Goal: Task Accomplishment & Management: Complete application form

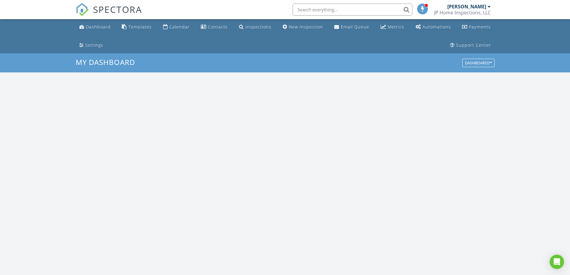
scroll to position [554, 579]
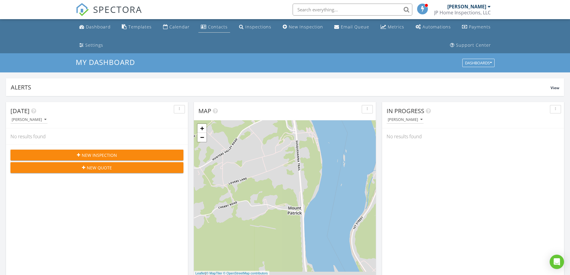
click at [216, 26] on div "Contacts" at bounding box center [218, 27] width 20 height 6
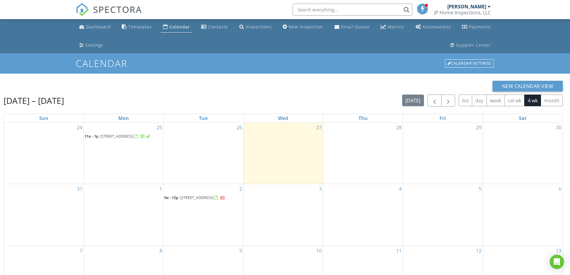
click at [361, 153] on div "28" at bounding box center [363, 153] width 80 height 61
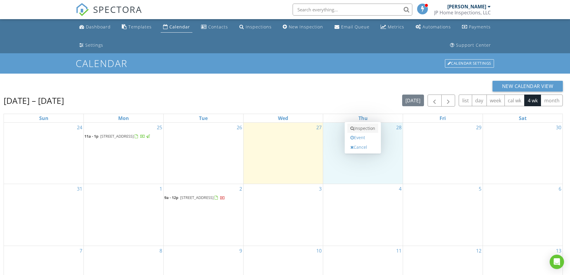
click at [367, 128] on link "Inspection" at bounding box center [362, 129] width 31 height 10
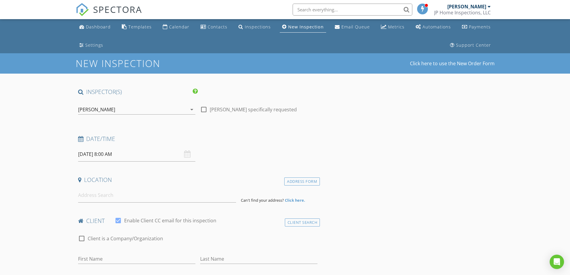
click at [109, 154] on input "08/28/2025 8:00 AM" at bounding box center [136, 154] width 117 height 15
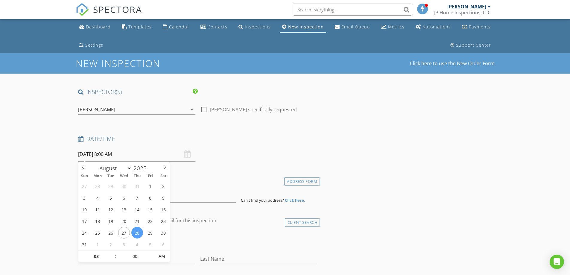
click at [113, 250] on div "27 28 29 30 31 1 2 3 4 5 6 7 8 9 10 11 12 13 14 15 16 17 18 19 20 21 22 23 24 2…" at bounding box center [124, 215] width 92 height 70
type input "09"
type input "08/28/2025 9:00 AM"
click at [112, 252] on span at bounding box center [113, 253] width 4 height 6
type input "10"
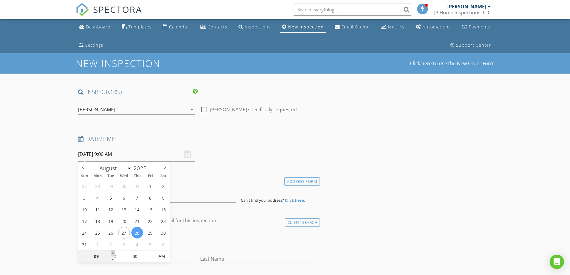
type input "08/28/2025 10:00 AM"
click at [112, 252] on span at bounding box center [113, 253] width 4 height 6
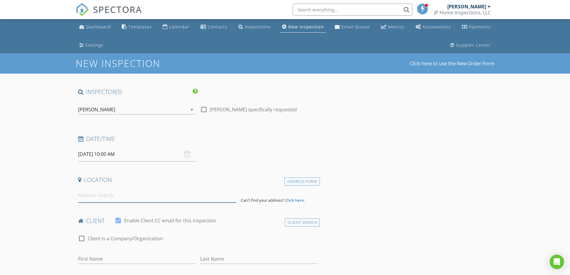
click at [93, 199] on input at bounding box center [157, 195] width 158 height 15
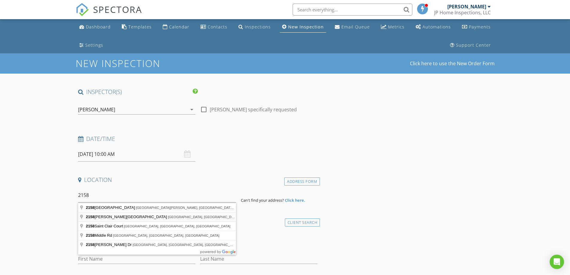
type input "2158 Berryhill Street, Harrisburg, PA, USA"
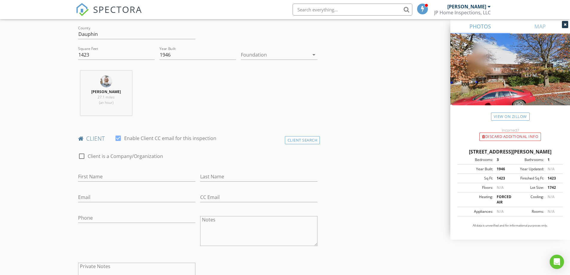
scroll to position [243, 0]
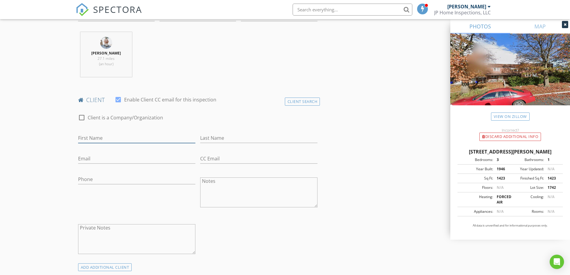
click at [117, 139] on input "First Name" at bounding box center [136, 138] width 117 height 10
type input "Marjory"
type input "Buissereth"
click at [109, 160] on input "Email" at bounding box center [136, 159] width 117 height 10
type input "cbuissereth@verizon.net"
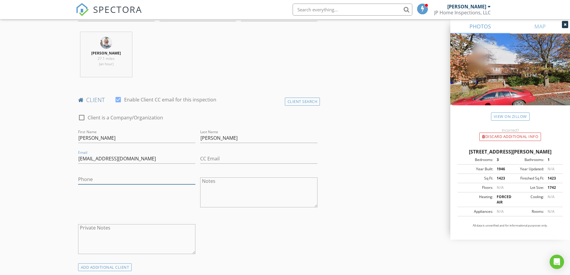
click at [93, 179] on input "Phone" at bounding box center [136, 179] width 117 height 10
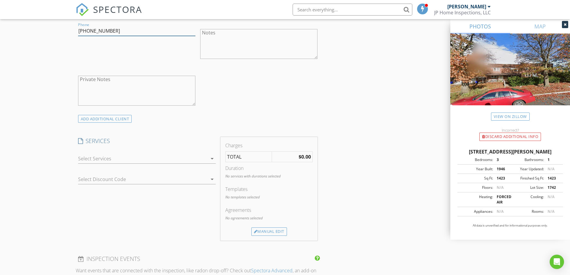
scroll to position [423, 0]
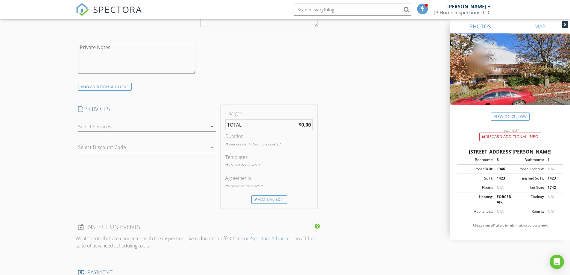
type input "781-801-3501"
click at [121, 127] on div at bounding box center [142, 127] width 129 height 10
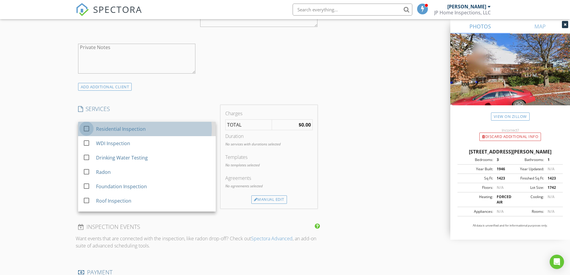
click at [84, 128] on div at bounding box center [86, 129] width 10 height 10
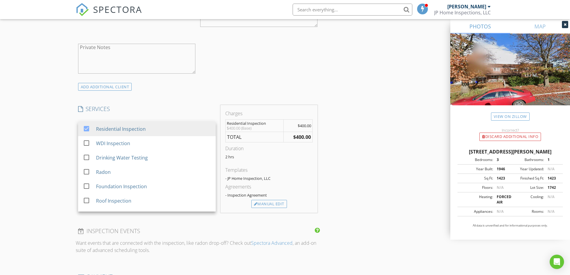
click at [48, 115] on div "New Inspection Click here to use the New Order Form INSPECTOR(S) check_box Jami…" at bounding box center [285, 170] width 570 height 1080
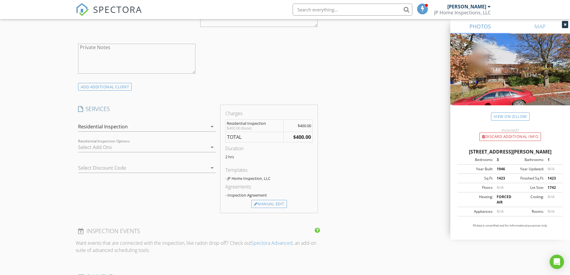
click at [116, 146] on div at bounding box center [142, 147] width 129 height 10
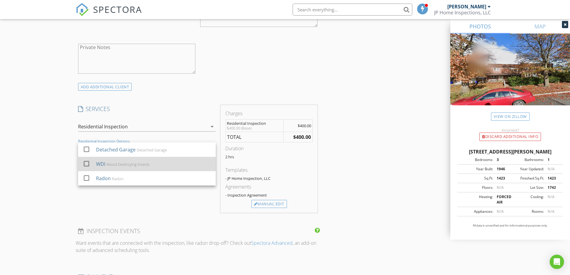
click at [85, 164] on div at bounding box center [86, 164] width 10 height 10
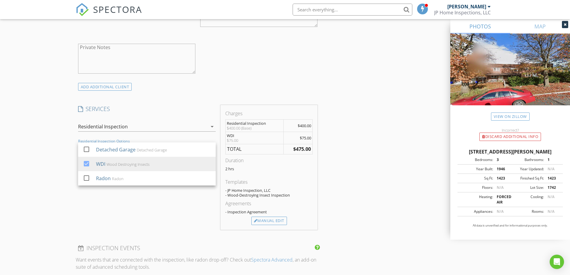
click at [35, 149] on div "New Inspection Click here to use the New Order Form INSPECTOR(S) check_box Jami…" at bounding box center [285, 178] width 570 height 1097
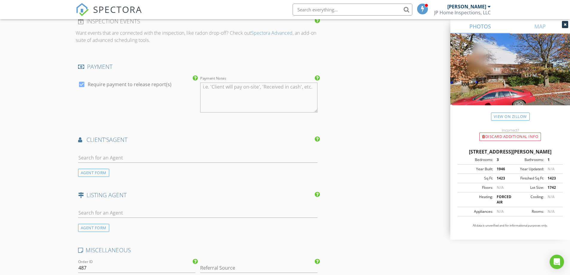
scroll to position [662, 0]
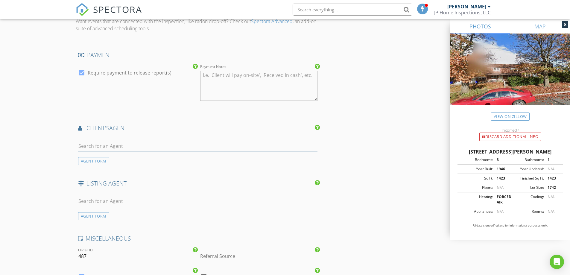
click at [118, 143] on input "text" at bounding box center [198, 146] width 240 height 10
type input "donov"
click at [103, 157] on div "Donovan Ward" at bounding box center [113, 156] width 37 height 7
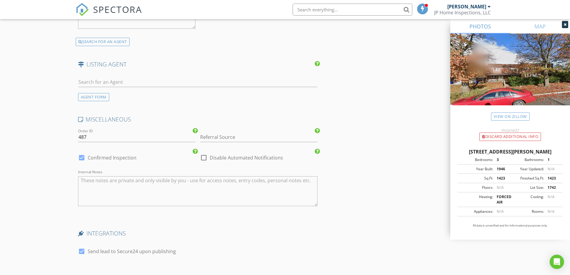
scroll to position [930, 0]
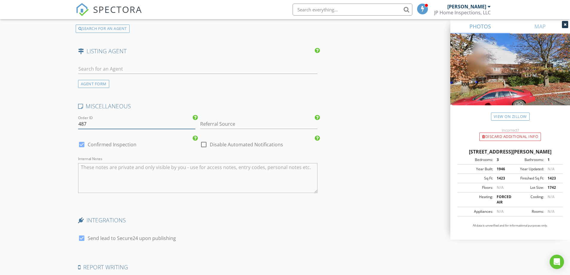
click at [113, 125] on input "487" at bounding box center [136, 124] width 117 height 10
type input "00487"
click at [217, 124] on input "Referral Source" at bounding box center [258, 124] width 117 height 10
click at [220, 134] on div "Agent Referral" at bounding box center [258, 136] width 117 height 12
type input "Agent Referral"
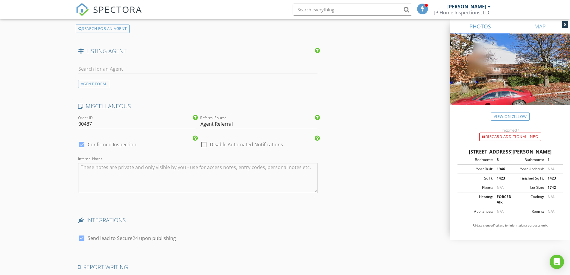
click at [87, 169] on textarea "Internal Notes" at bounding box center [198, 178] width 240 height 30
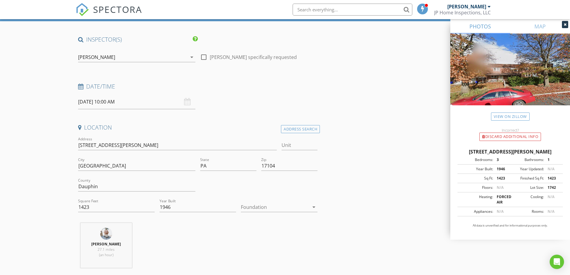
scroll to position [46, 0]
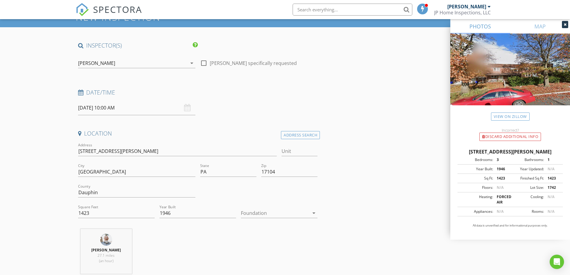
type textarea "Code - 1049 or 1616"
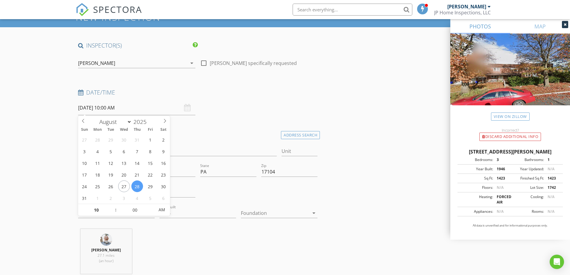
click at [117, 109] on input "08/28/2025 10:00 AM" at bounding box center [136, 107] width 117 height 15
type input "05"
type input "08/28/2025 10:05 AM"
click at [150, 205] on span at bounding box center [151, 207] width 4 height 6
type input "10"
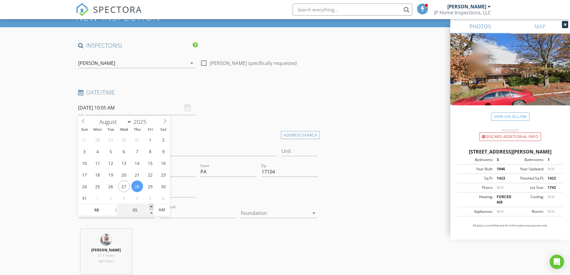
type input "08/28/2025 10:10 AM"
click at [150, 205] on span at bounding box center [151, 207] width 4 height 6
type input "15"
type input "08/28/2025 10:15 AM"
click at [150, 205] on span at bounding box center [151, 207] width 4 height 6
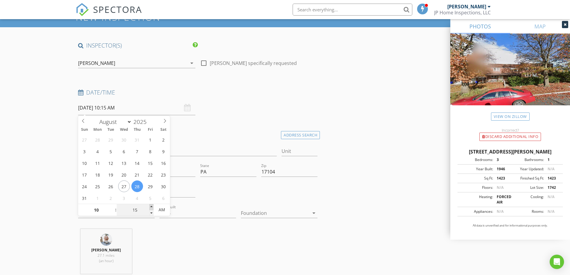
type input "20"
type input "08/28/2025 10:20 AM"
click at [150, 205] on span at bounding box center [151, 207] width 4 height 6
type input "25"
type input "08/28/2025 10:25 AM"
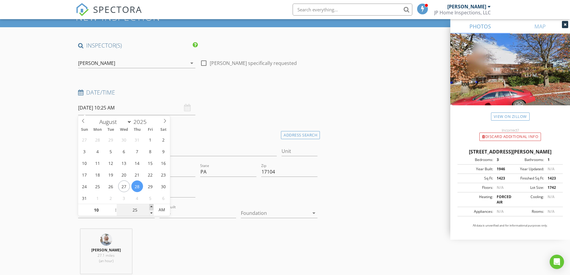
click at [150, 205] on span at bounding box center [151, 207] width 4 height 6
type input "30"
type input "08/28/2025 10:30 AM"
click at [150, 205] on span at bounding box center [151, 207] width 4 height 6
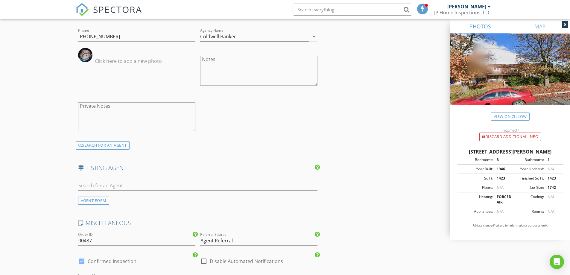
scroll to position [1012, 0]
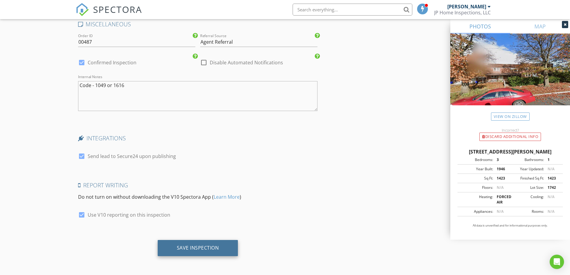
click at [214, 248] on div "Save Inspection" at bounding box center [198, 248] width 42 height 6
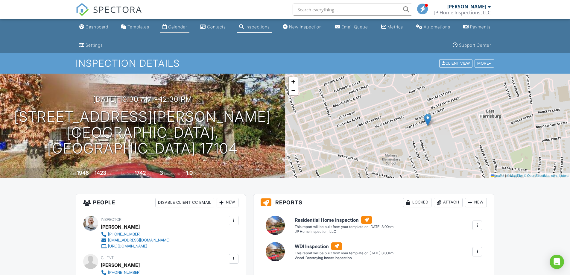
click at [181, 29] on div "Calendar" at bounding box center [177, 26] width 19 height 5
